Goal: Navigation & Orientation: Find specific page/section

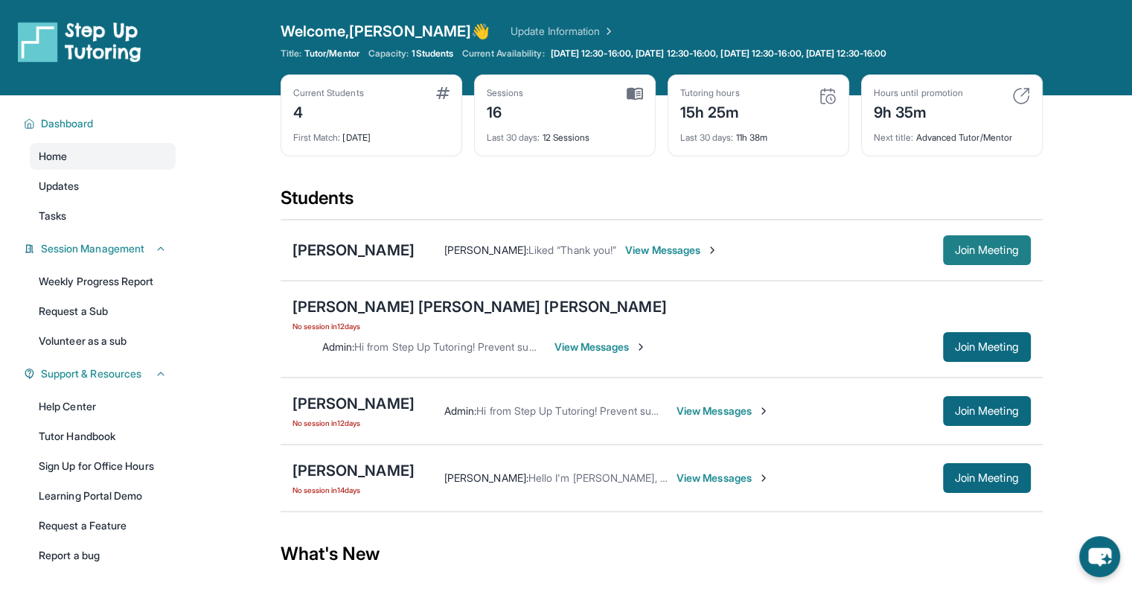
click at [949, 246] on button "Join Meeting" at bounding box center [987, 250] width 88 height 30
click at [637, 92] on img at bounding box center [634, 93] width 16 height 13
click at [567, 198] on div "Students" at bounding box center [662, 202] width 762 height 33
click at [632, 91] on img at bounding box center [634, 93] width 16 height 13
click at [59, 193] on span "Updates" at bounding box center [59, 186] width 41 height 15
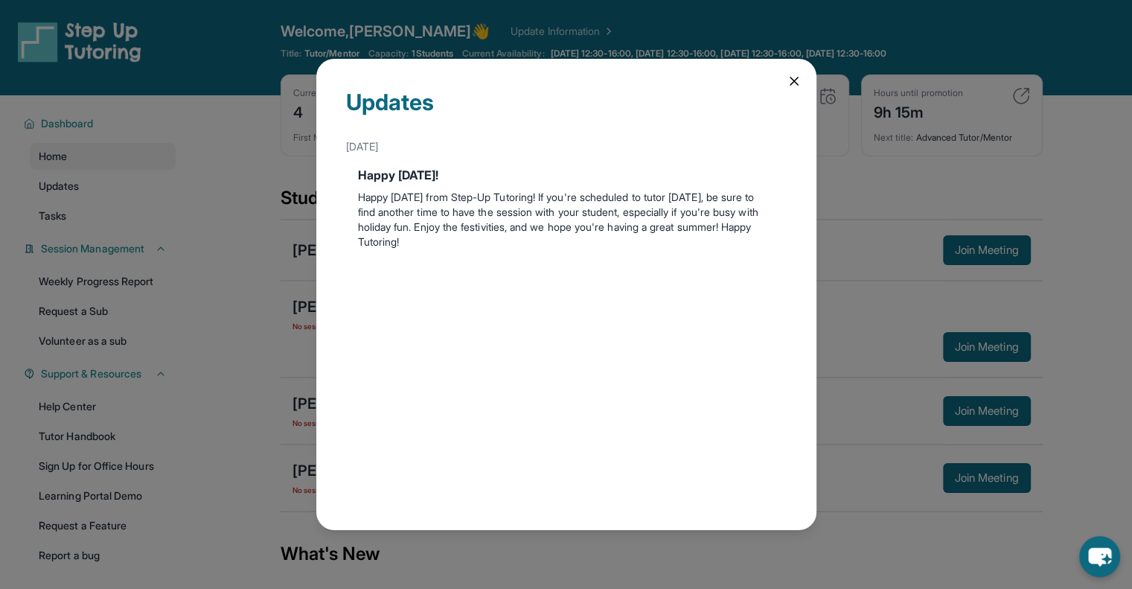
click at [796, 83] on icon at bounding box center [793, 80] width 7 height 7
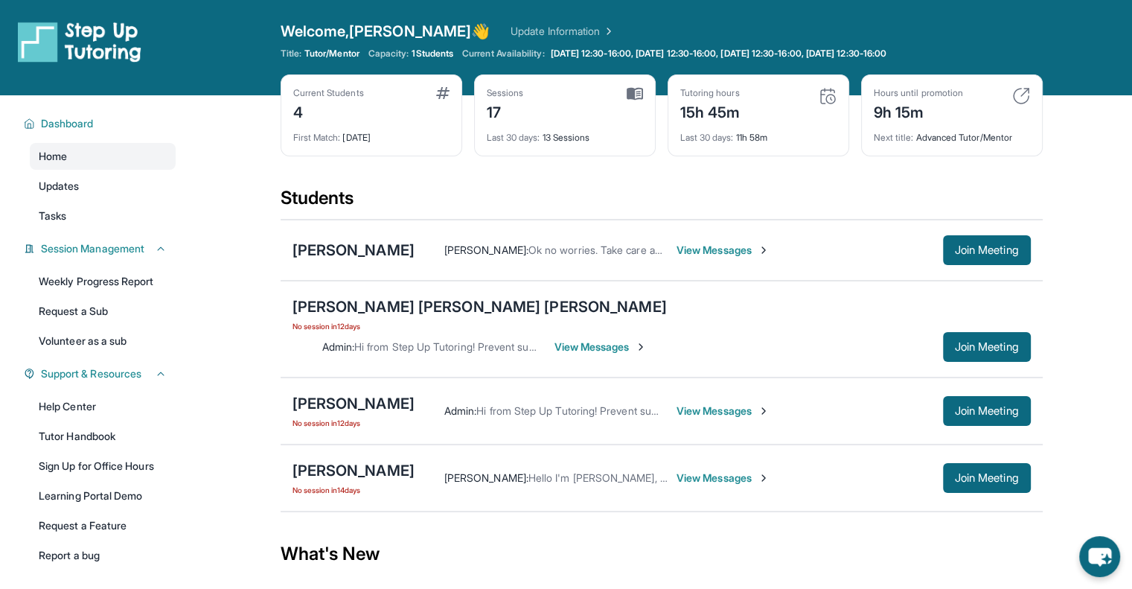
click at [435, 96] on div "Current Students 4" at bounding box center [371, 105] width 156 height 36
click at [494, 118] on div "17" at bounding box center [505, 111] width 37 height 24
click at [60, 123] on span "Dashboard" at bounding box center [67, 123] width 53 height 15
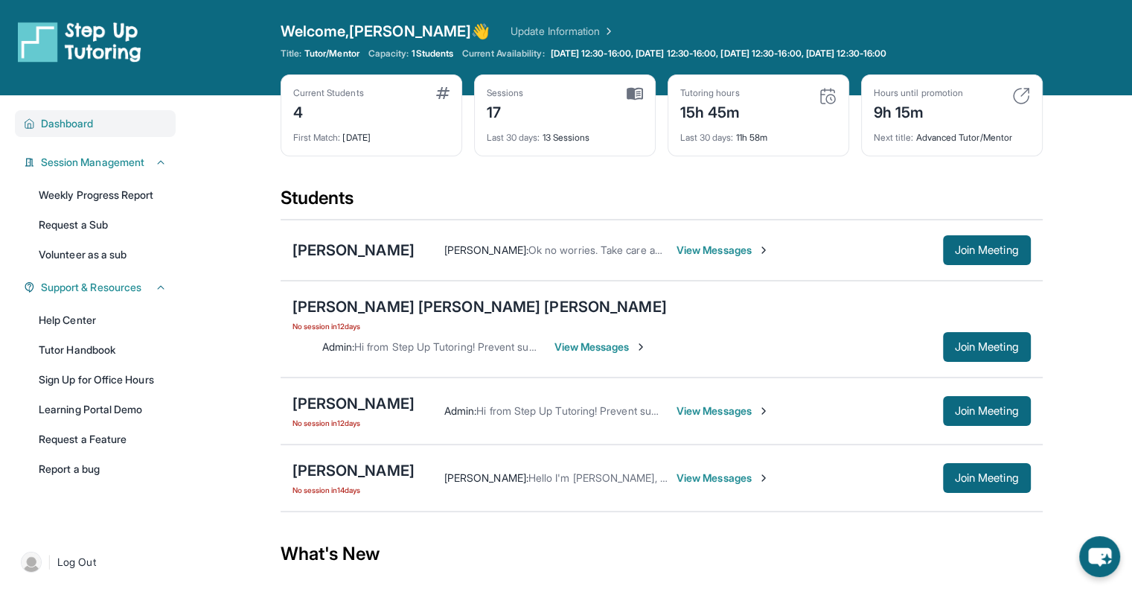
click at [65, 122] on span "Dashboard" at bounding box center [67, 123] width 53 height 15
